Goal: Transaction & Acquisition: Purchase product/service

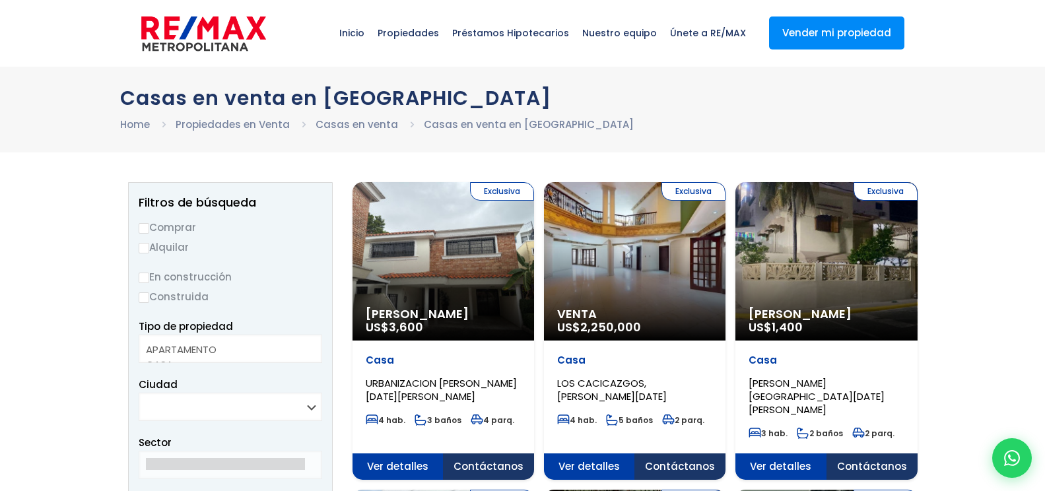
select select
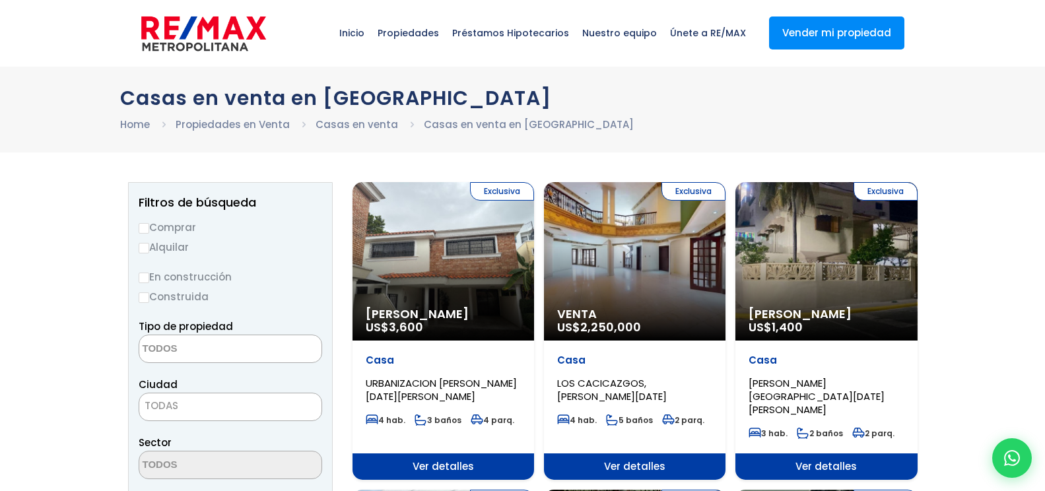
click at [143, 234] on input "Comprar" at bounding box center [144, 228] width 11 height 11
radio input "true"
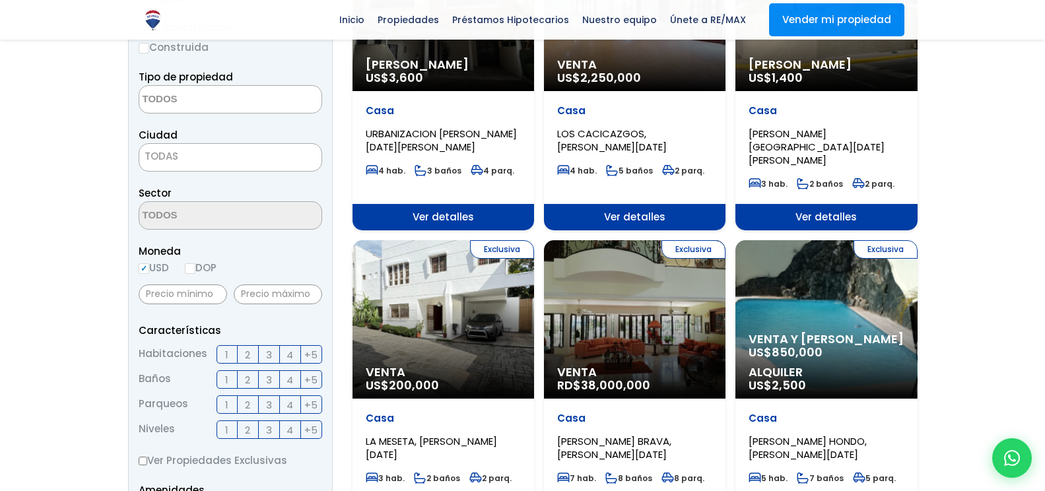
scroll to position [132, 0]
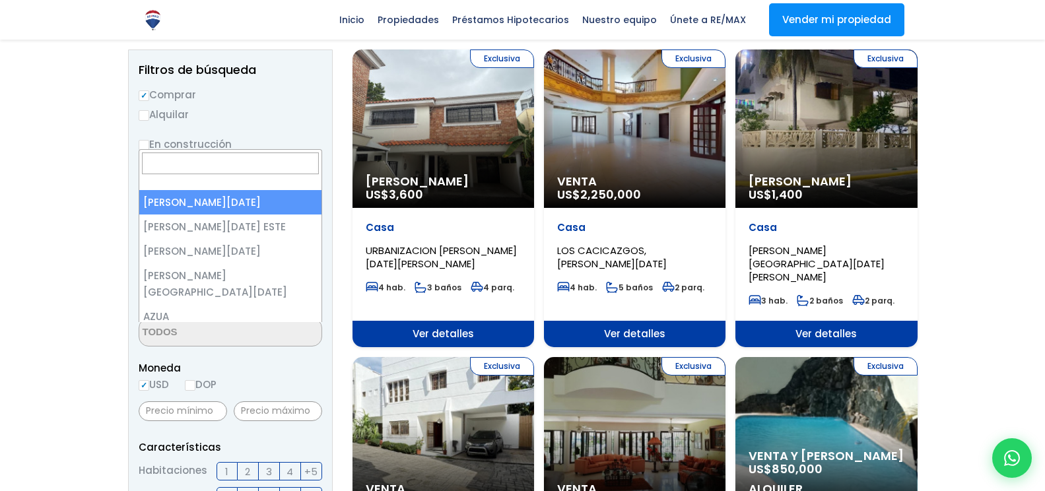
click at [0, 0] on span at bounding box center [0, 0] width 0 height 0
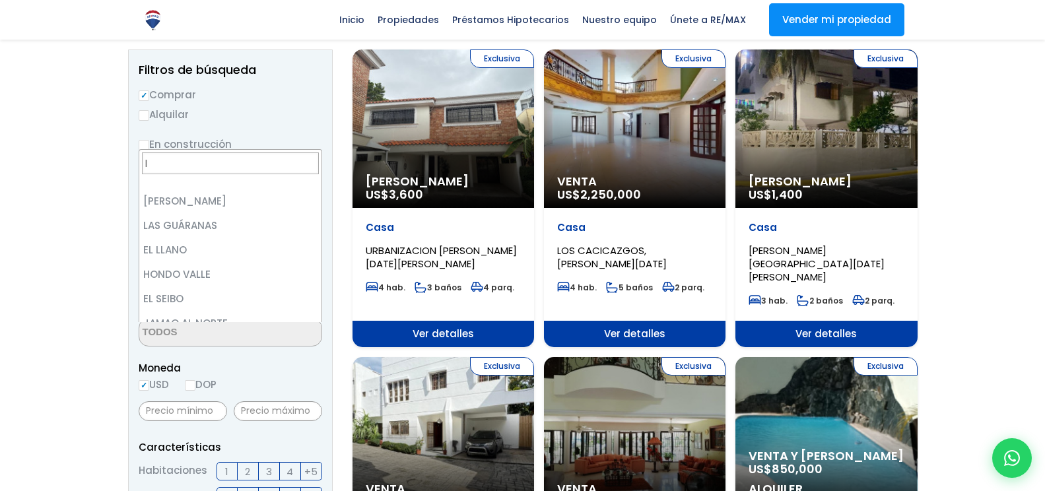
scroll to position [0, 0]
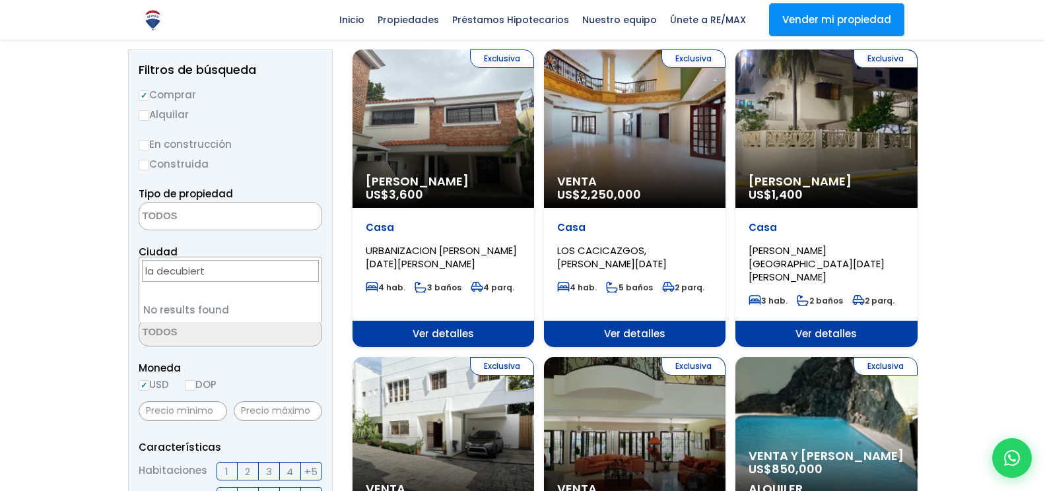
type input "la decubierta"
click at [203, 280] on input "la decubierta" at bounding box center [230, 271] width 177 height 22
click at [206, 276] on input "la decubierta" at bounding box center [230, 271] width 177 height 22
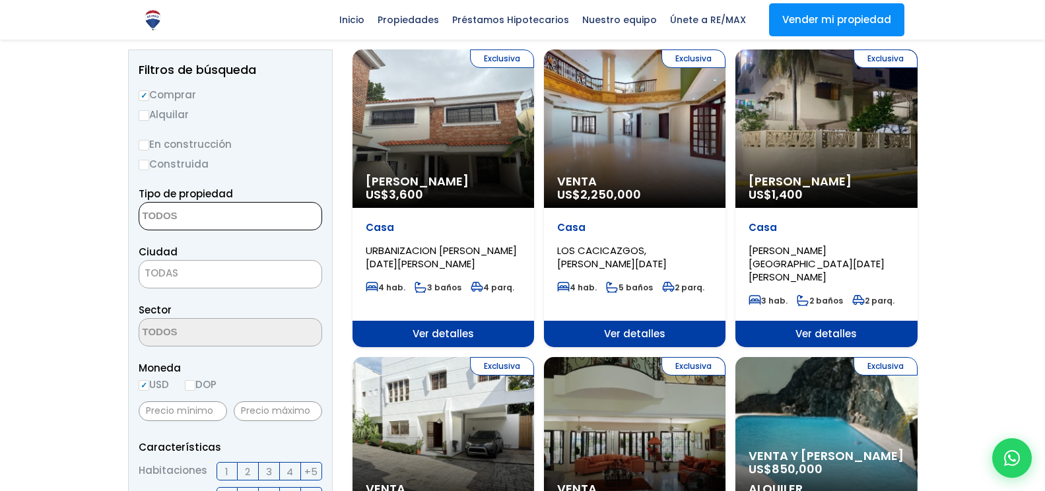
click at [214, 231] on textarea "Search" at bounding box center [203, 217] width 128 height 28
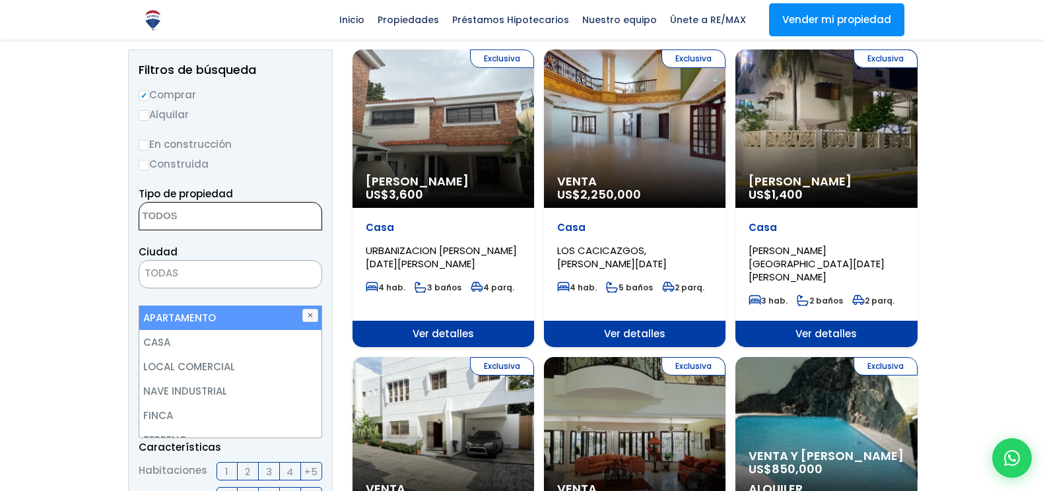
click at [187, 231] on textarea "Search" at bounding box center [203, 217] width 128 height 28
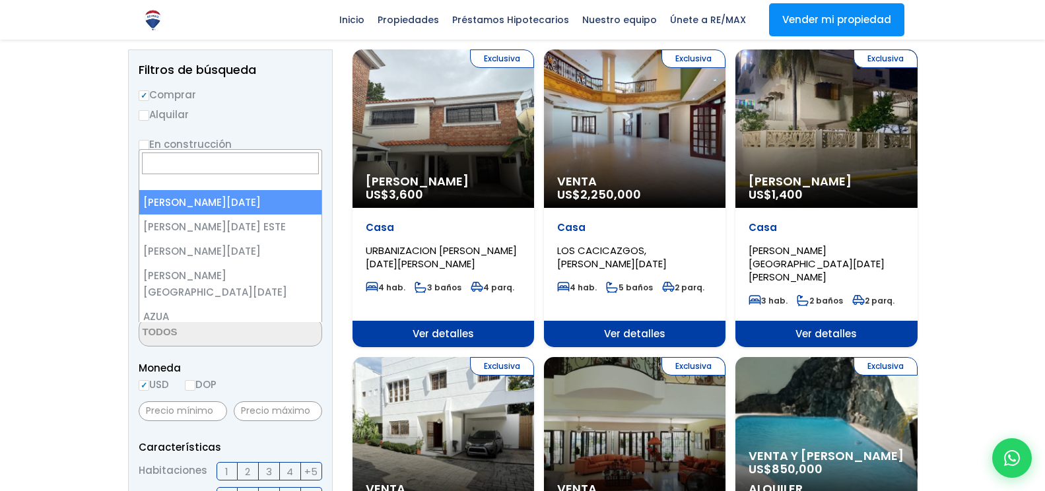
click at [0, 0] on span at bounding box center [0, 0] width 0 height 0
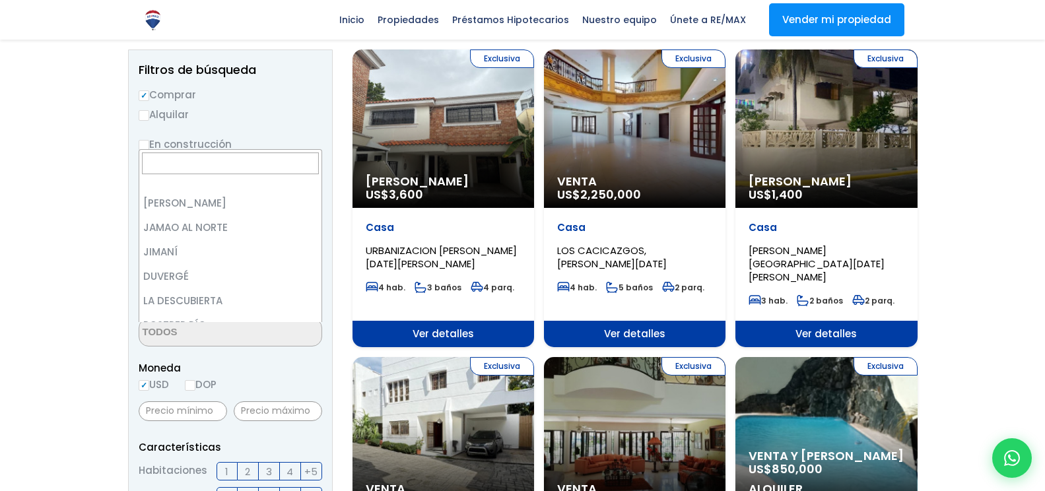
scroll to position [1294, 0]
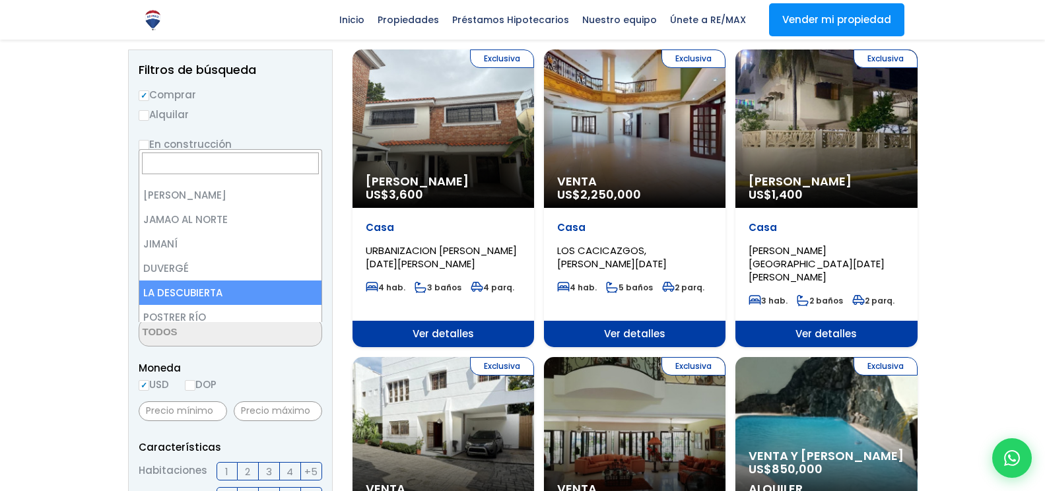
select select "54"
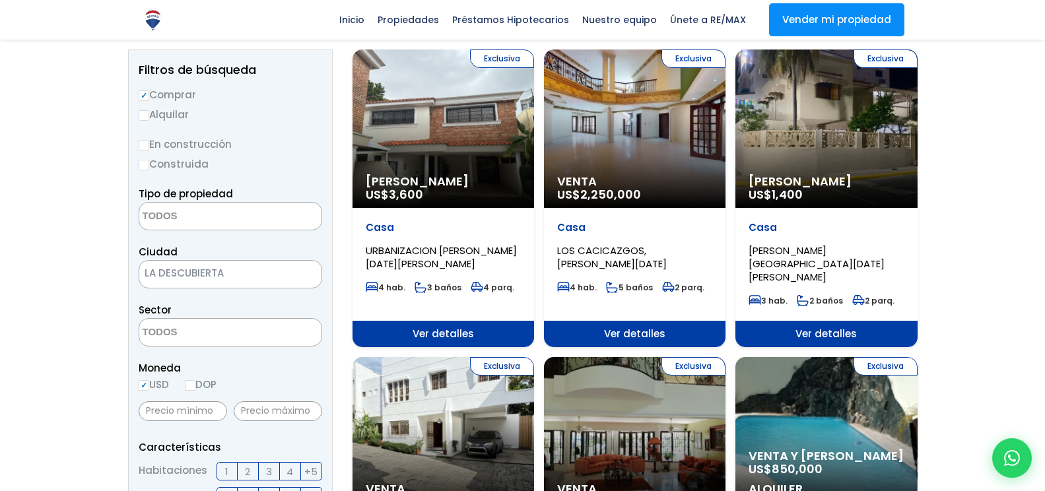
scroll to position [330, 0]
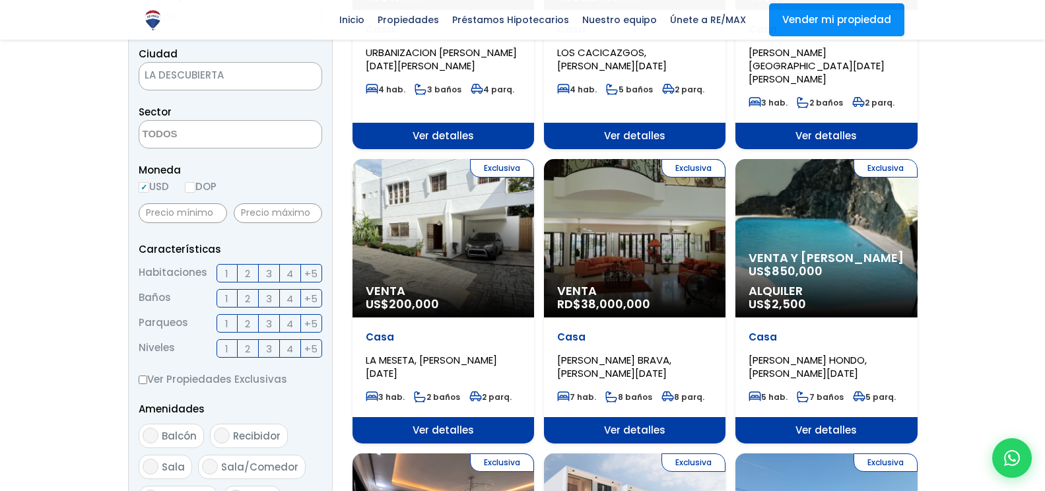
click at [193, 149] on textarea "Search" at bounding box center [203, 135] width 128 height 28
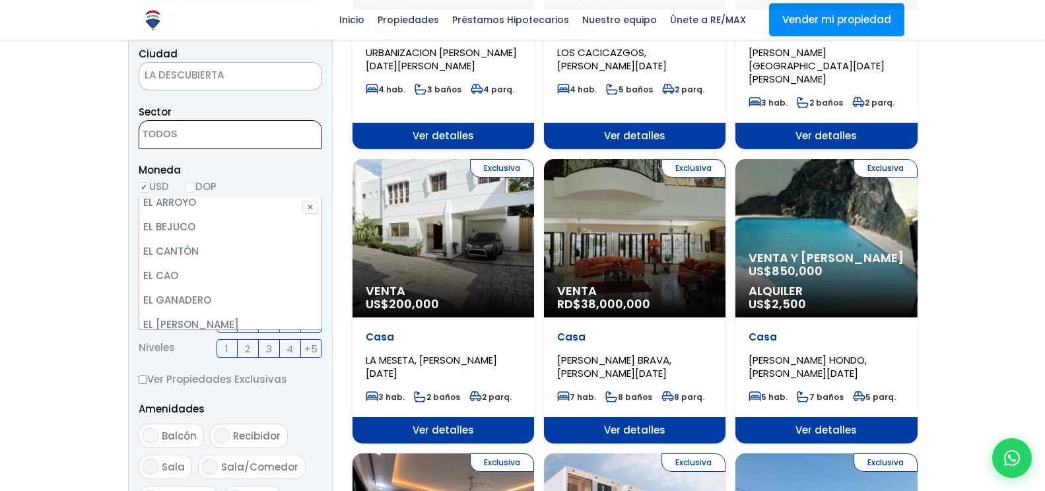
scroll to position [211, 0]
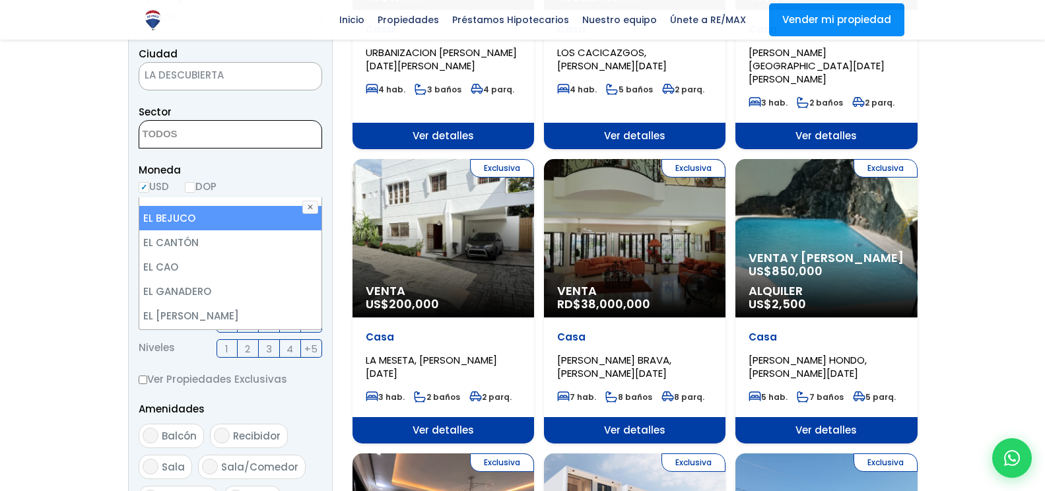
click at [170, 149] on textarea "Search" at bounding box center [203, 135] width 128 height 28
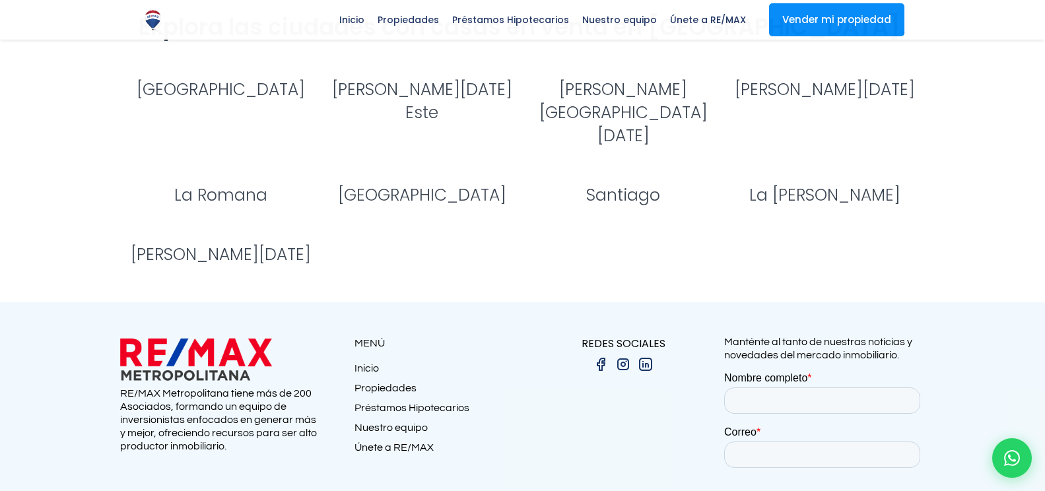
scroll to position [2245, 0]
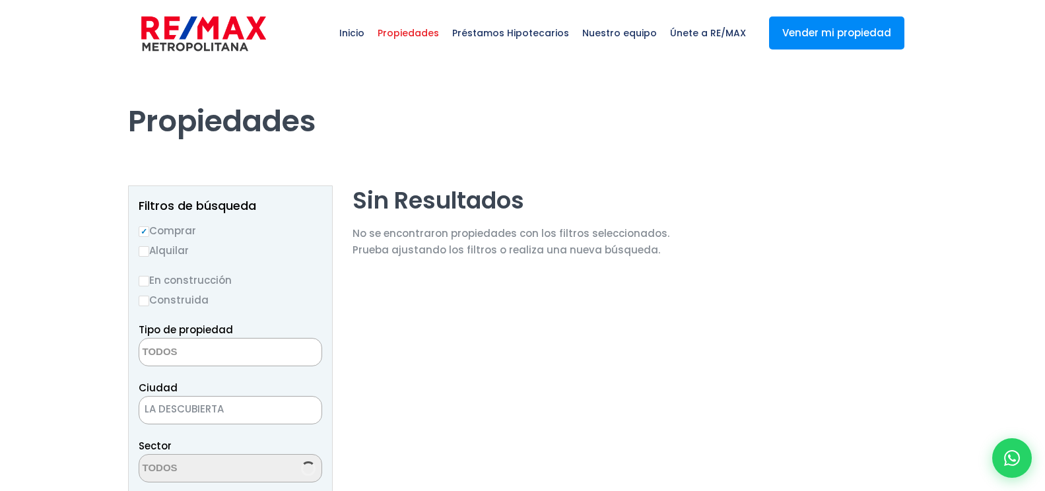
select select
